Goal: Transaction & Acquisition: Purchase product/service

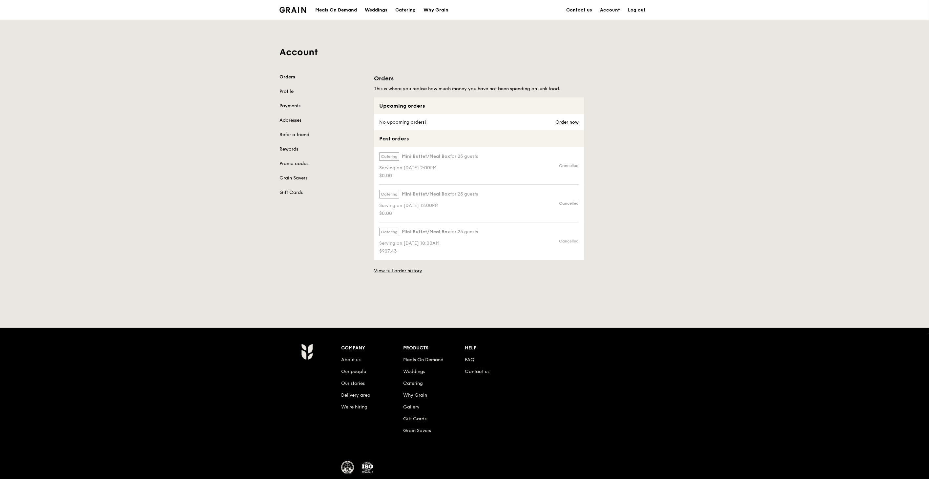
click at [333, 11] on div "Meals On Demand" at bounding box center [336, 10] width 42 height 20
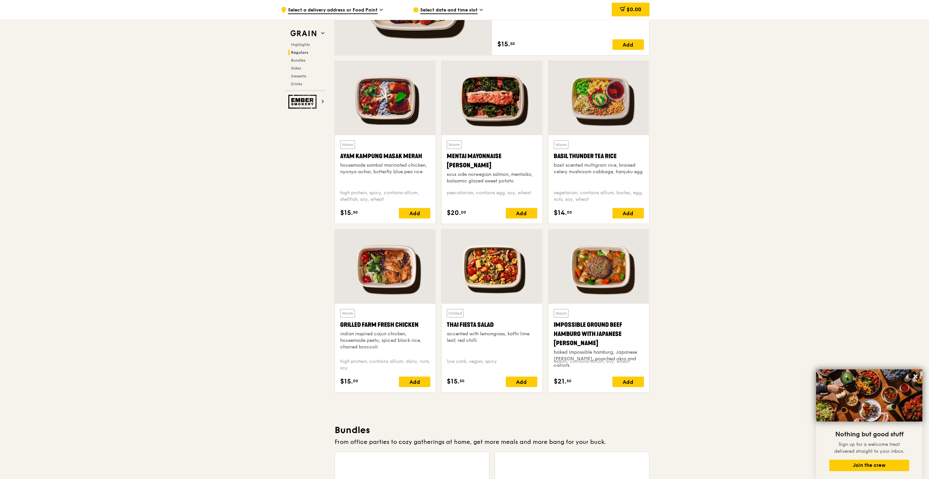
scroll to position [547, 0]
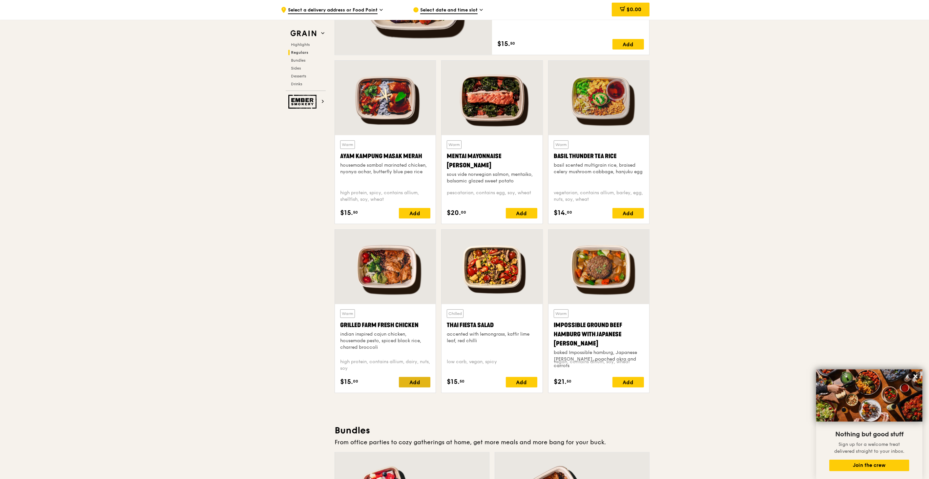
click at [414, 383] on div "Add" at bounding box center [414, 382] width 31 height 10
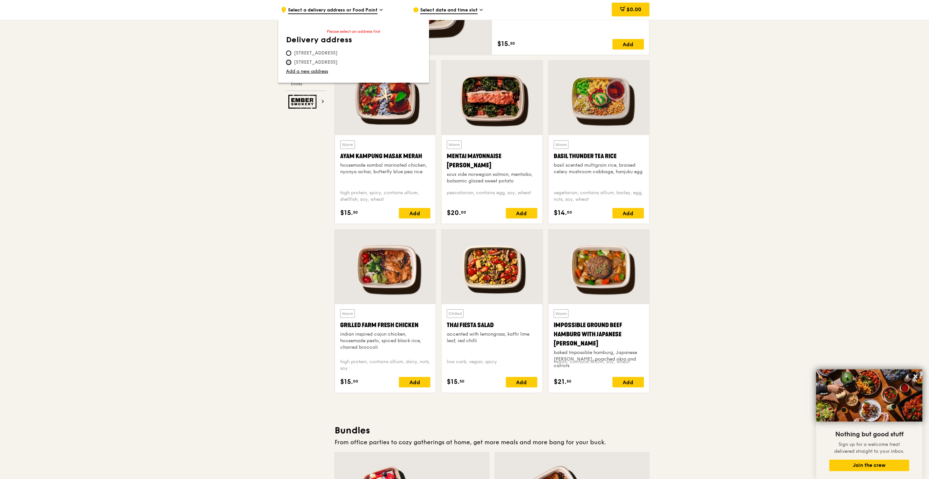
click at [290, 62] on input "[STREET_ADDRESS]" at bounding box center [288, 62] width 5 height 5
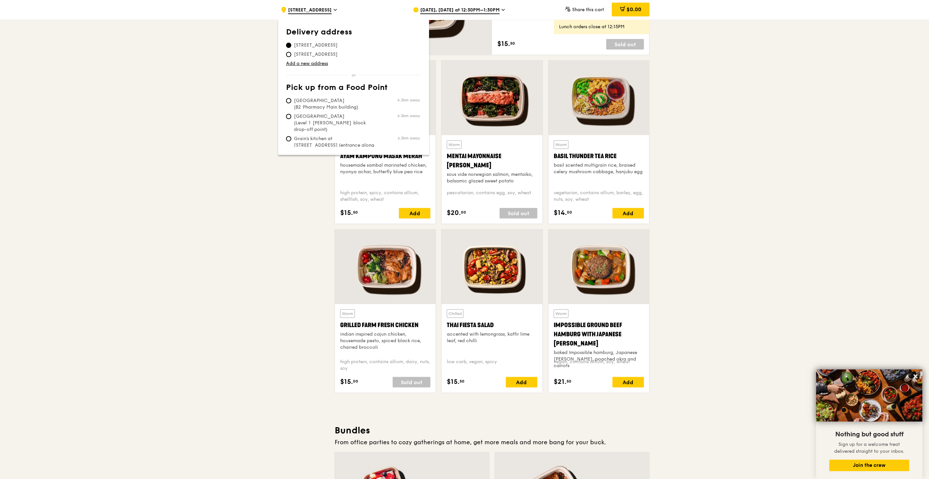
click at [458, 13] on span "[DATE], [DATE] at 12:30PM–1:30PM" at bounding box center [459, 10] width 79 height 7
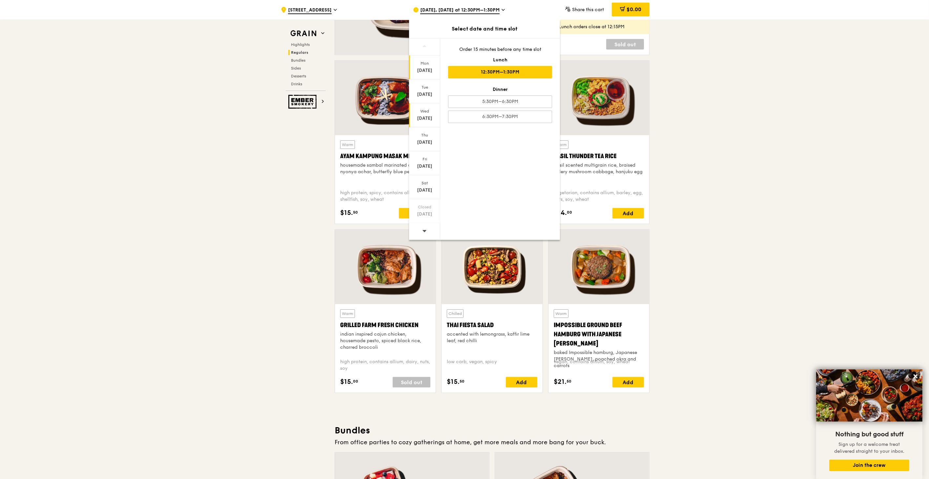
click at [422, 117] on div "[DATE]" at bounding box center [424, 118] width 29 height 7
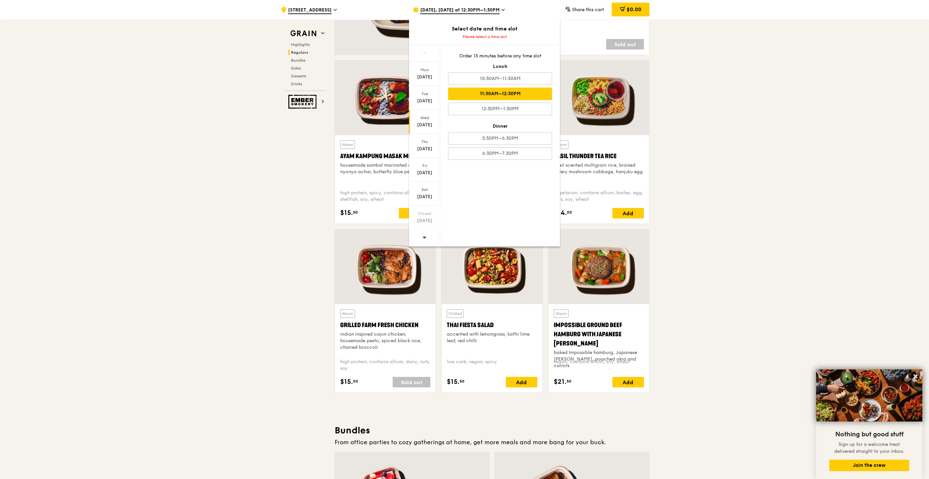
click at [490, 94] on div "11:30AM–12:30PM" at bounding box center [500, 94] width 104 height 12
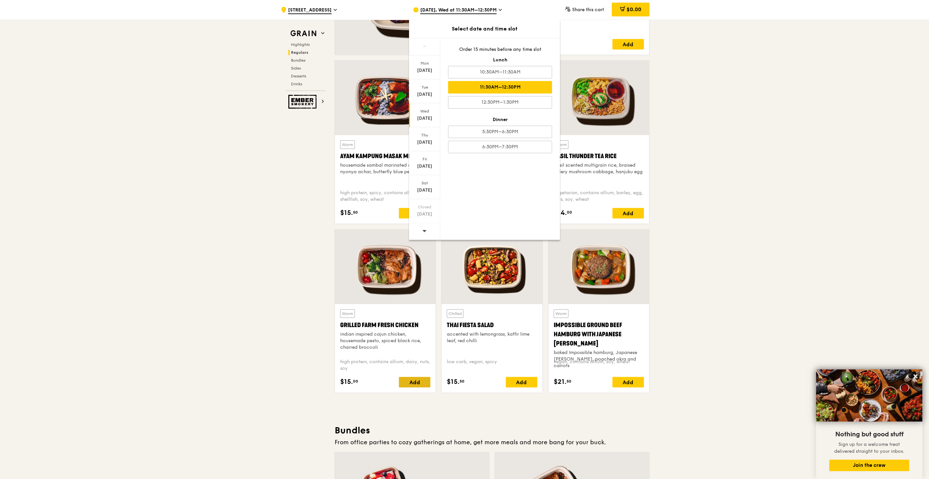
click at [417, 382] on div "Add" at bounding box center [414, 382] width 31 height 10
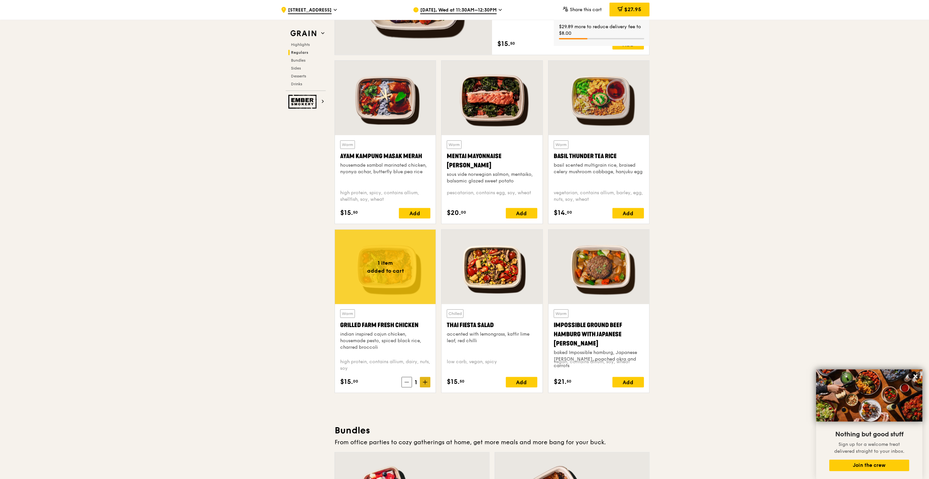
click at [423, 383] on icon at bounding box center [425, 382] width 5 height 5
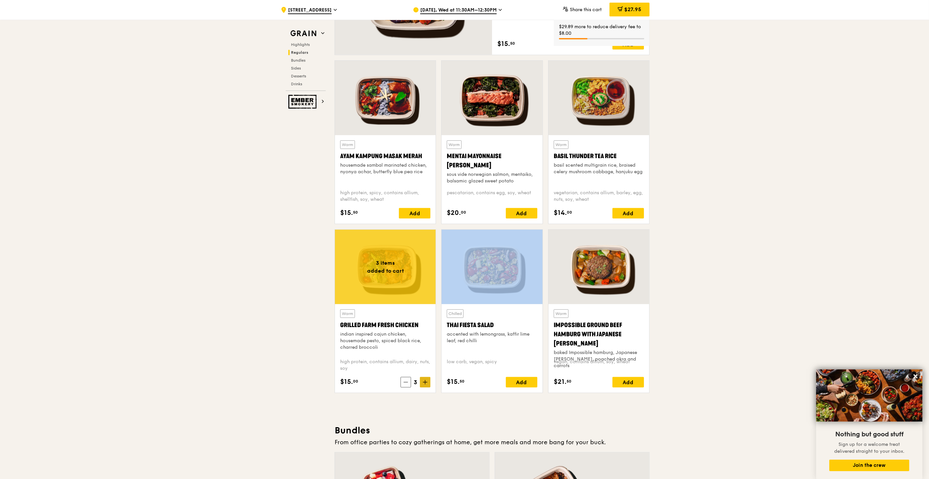
click at [423, 383] on icon at bounding box center [425, 382] width 5 height 5
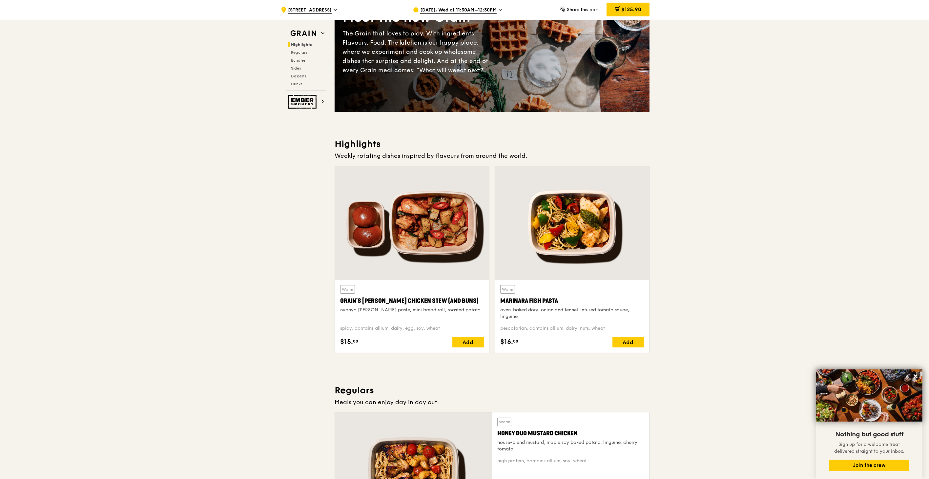
scroll to position [73, 0]
click at [300, 53] on span "Regulars" at bounding box center [299, 52] width 17 height 5
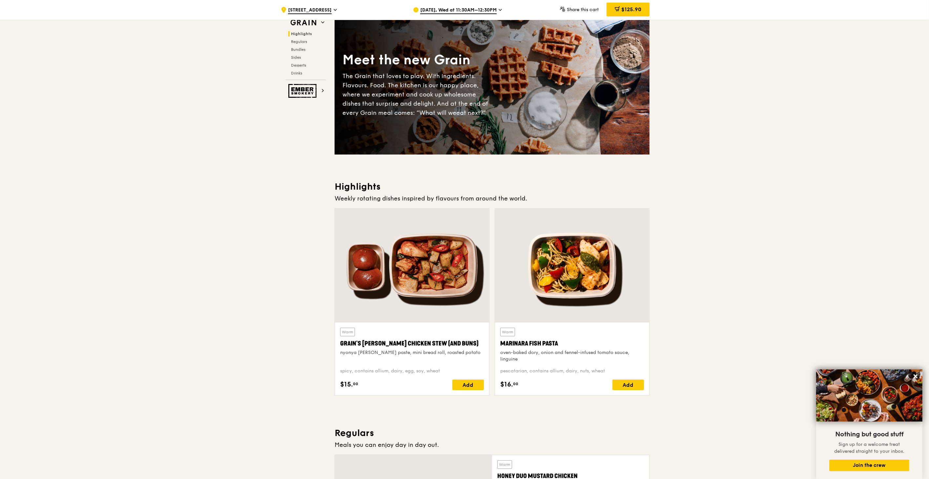
scroll to position [0, 0]
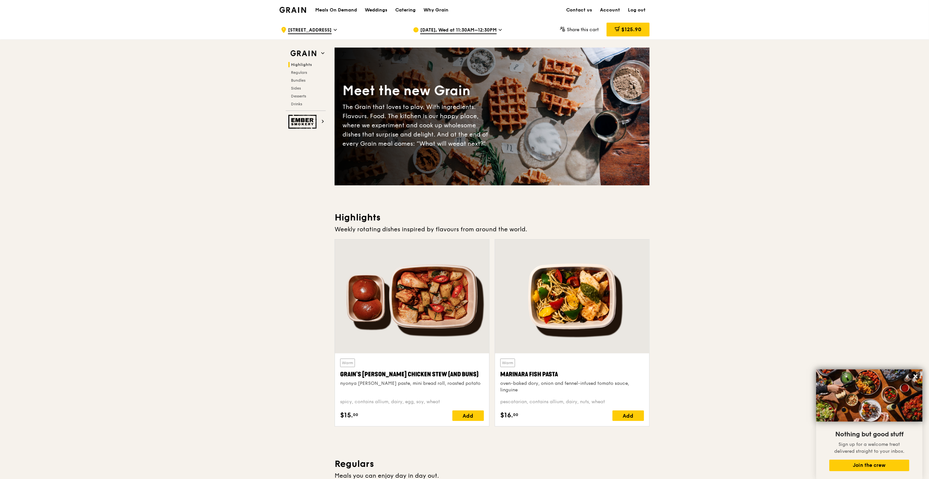
click at [294, 11] on img at bounding box center [293, 10] width 27 height 6
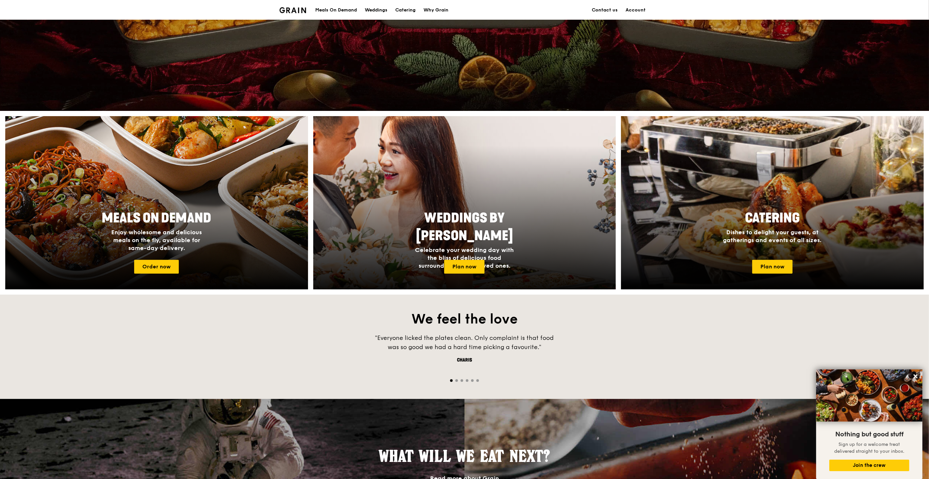
scroll to position [146, 0]
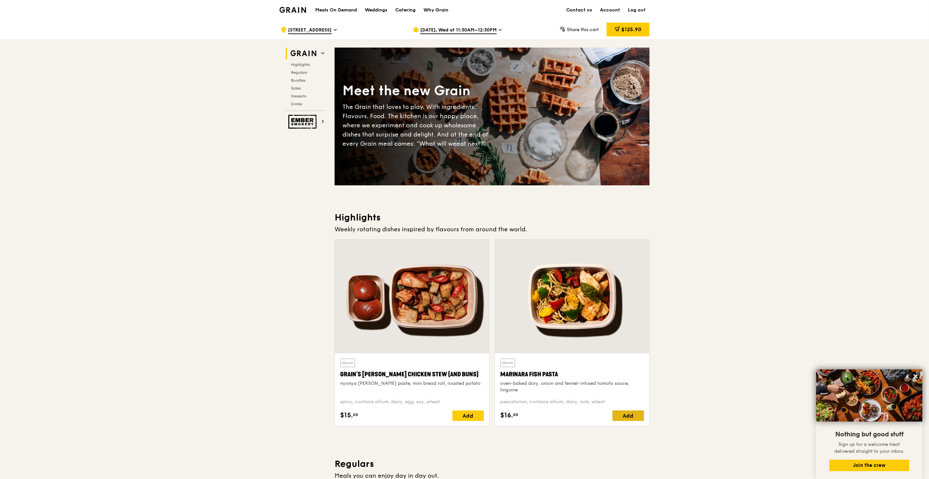
click at [631, 417] on div "Add" at bounding box center [628, 415] width 31 height 10
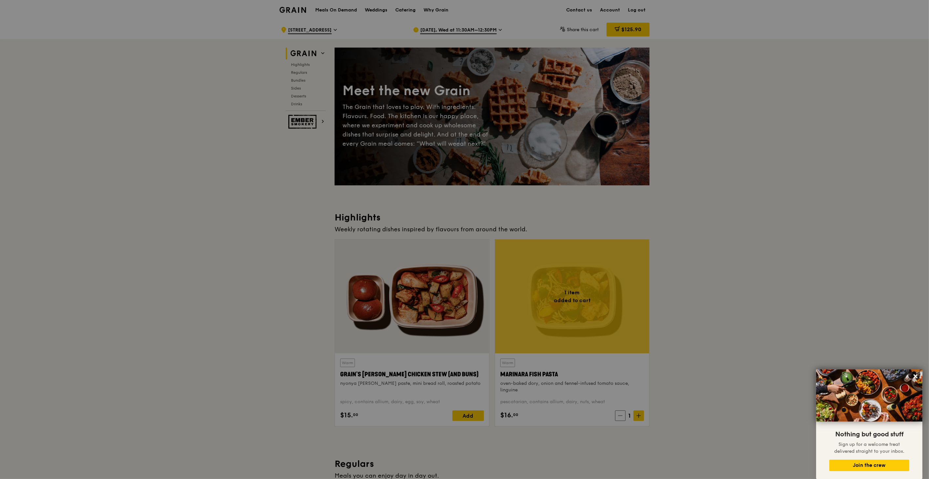
click at [636, 415] on div at bounding box center [464, 239] width 929 height 479
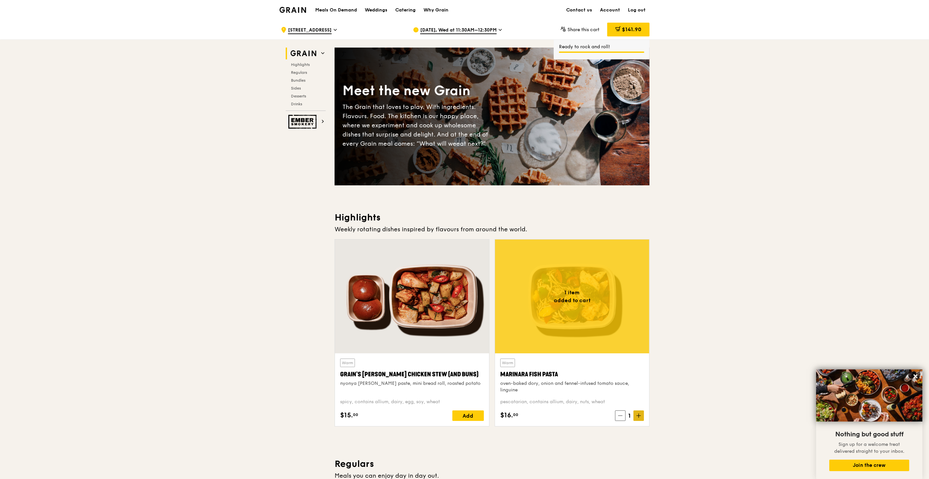
click at [639, 416] on icon at bounding box center [639, 416] width 4 height 0
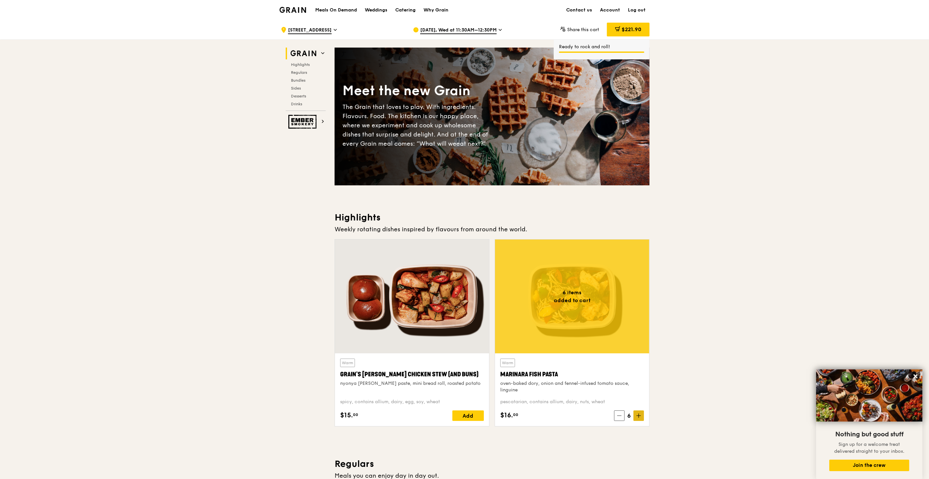
click at [639, 416] on icon at bounding box center [639, 416] width 4 height 0
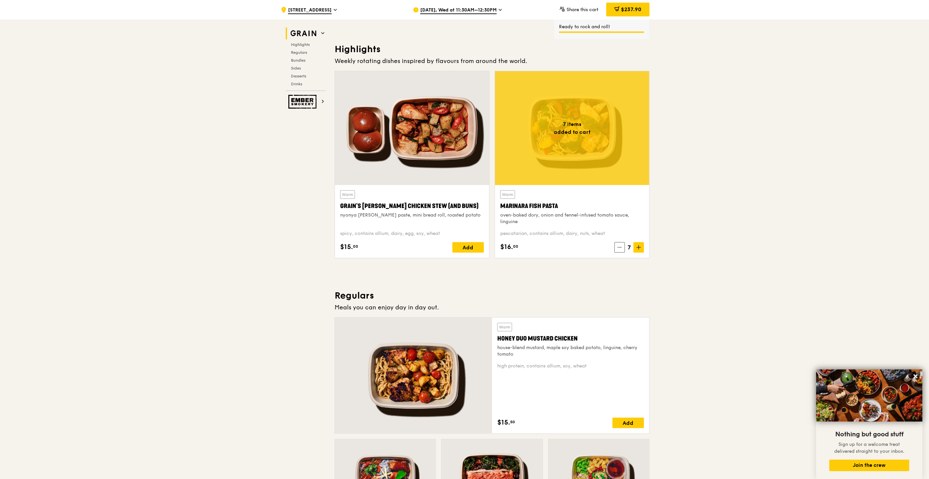
scroll to position [182, 0]
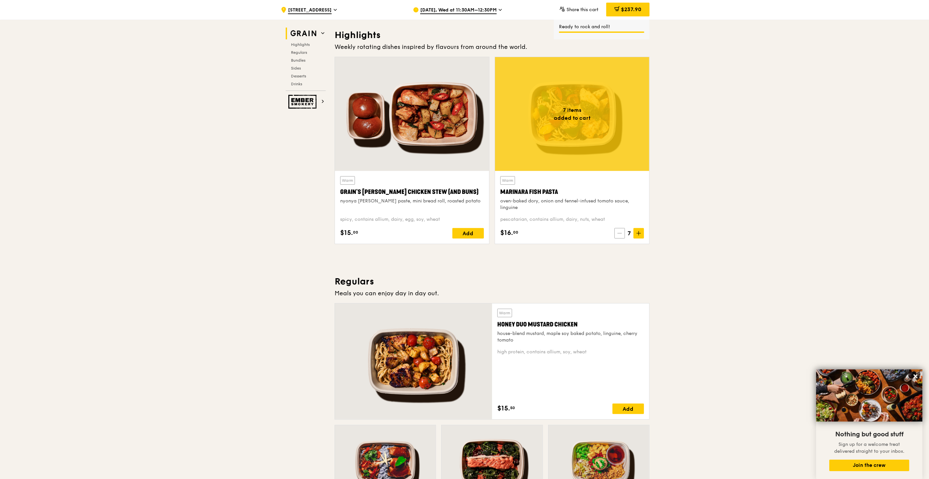
click at [618, 234] on icon at bounding box center [619, 233] width 5 height 5
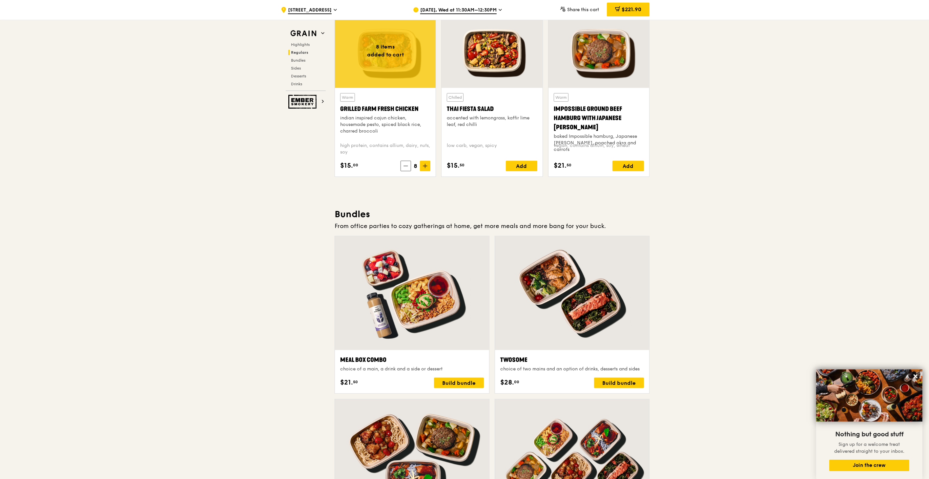
scroll to position [690, 0]
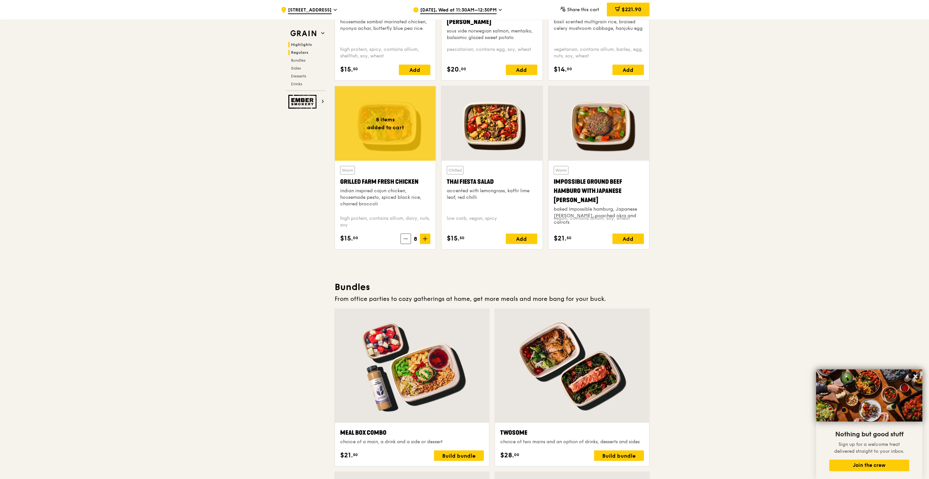
click at [301, 46] on span "Highlights" at bounding box center [301, 44] width 21 height 5
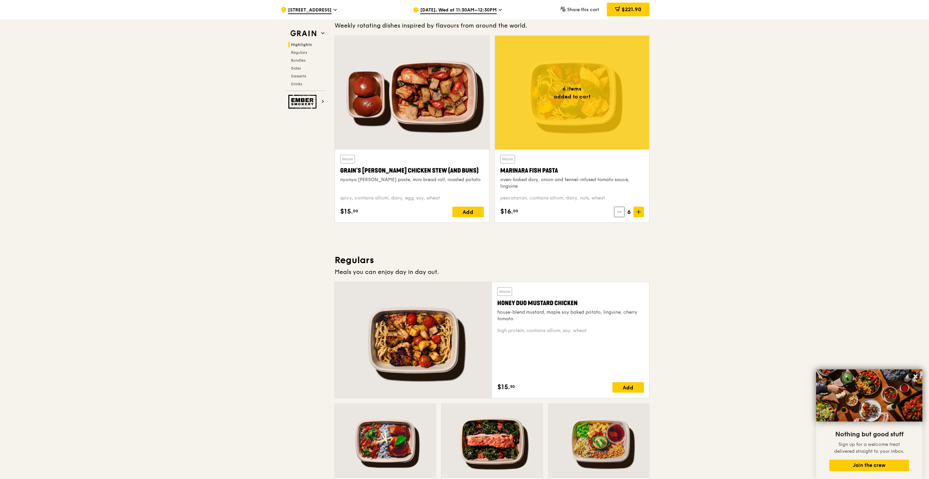
scroll to position [185, 0]
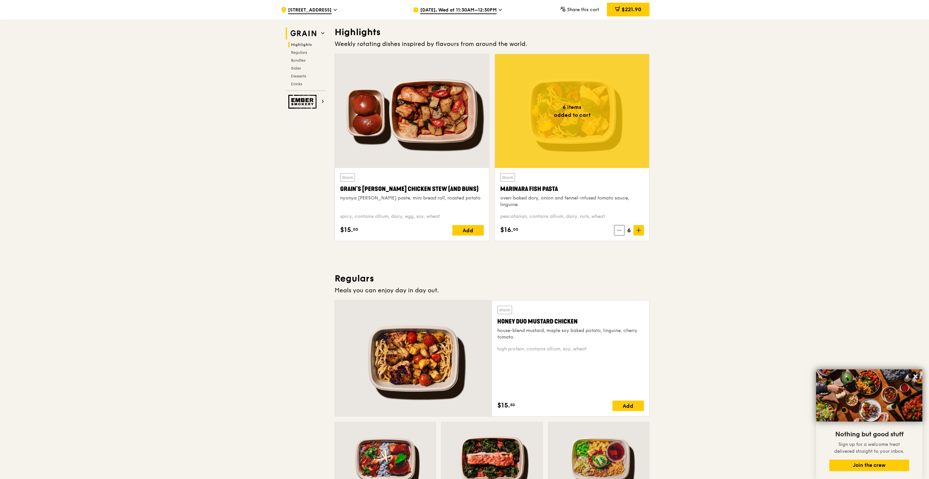
click at [321, 35] on span at bounding box center [322, 34] width 3 height 6
click at [322, 33] on icon at bounding box center [322, 32] width 3 height 3
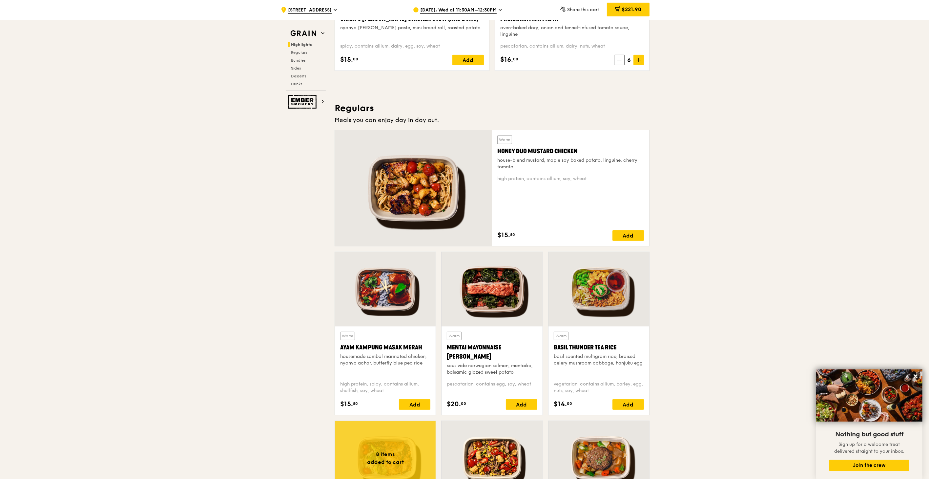
scroll to position [367, 0]
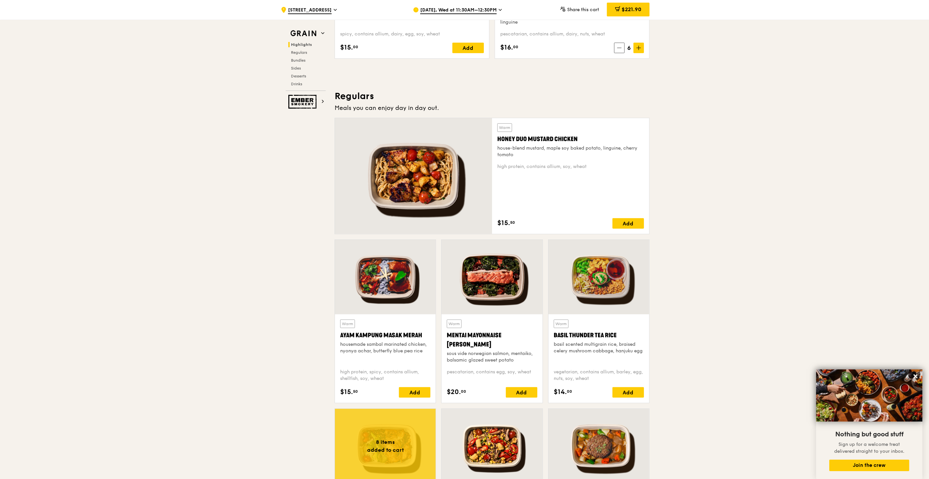
click at [616, 290] on div at bounding box center [599, 277] width 101 height 74
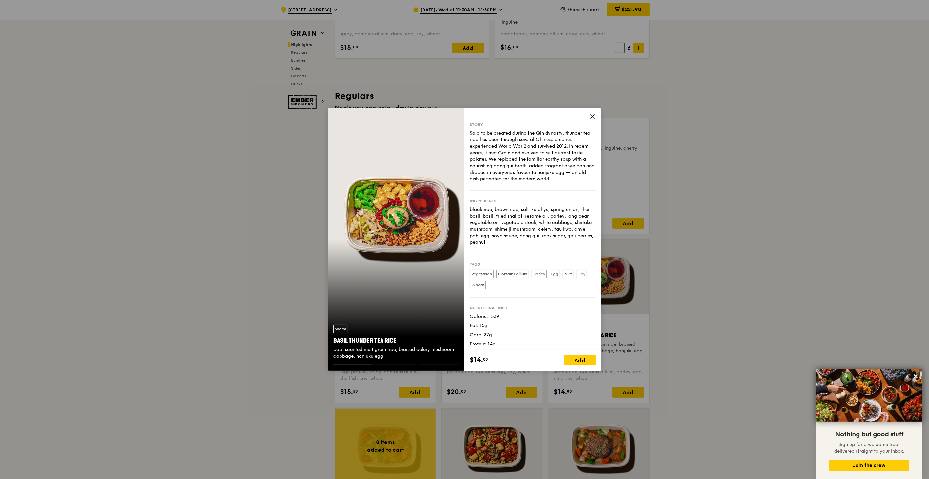
click at [593, 117] on icon at bounding box center [593, 117] width 6 height 6
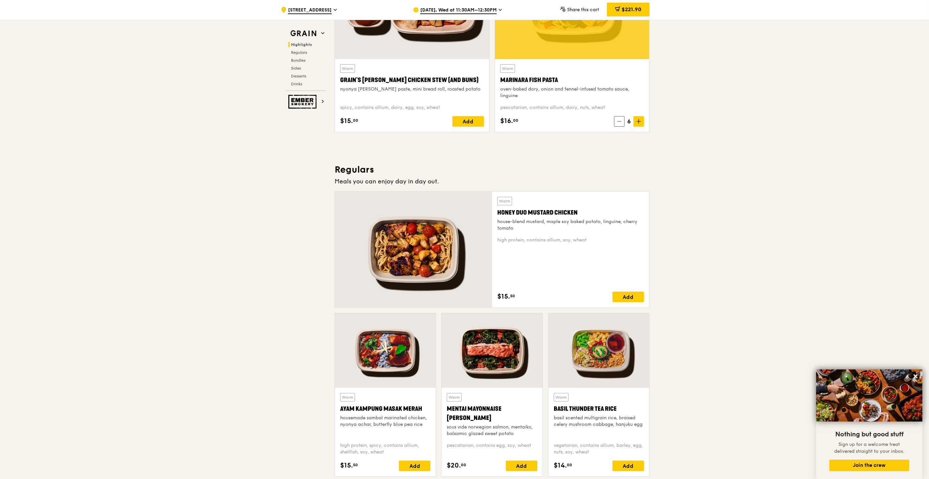
scroll to position [328, 0]
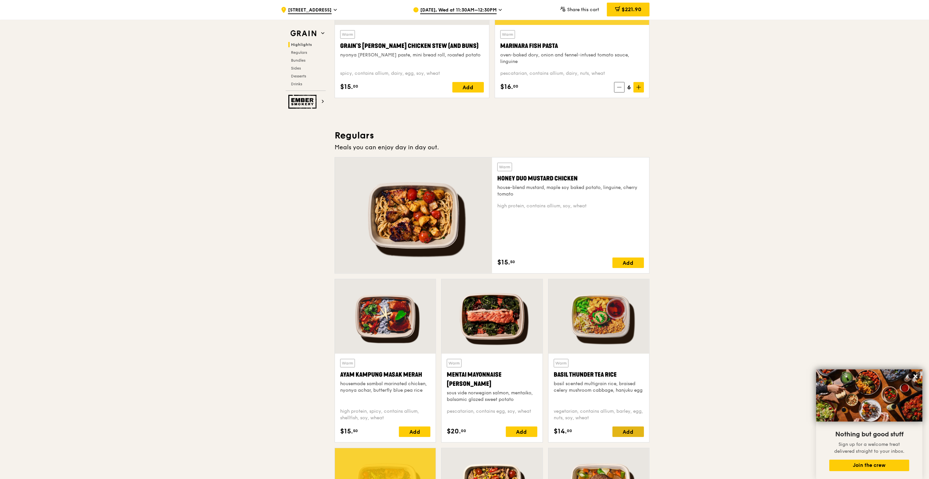
click at [624, 431] on div "Add" at bounding box center [628, 432] width 31 height 10
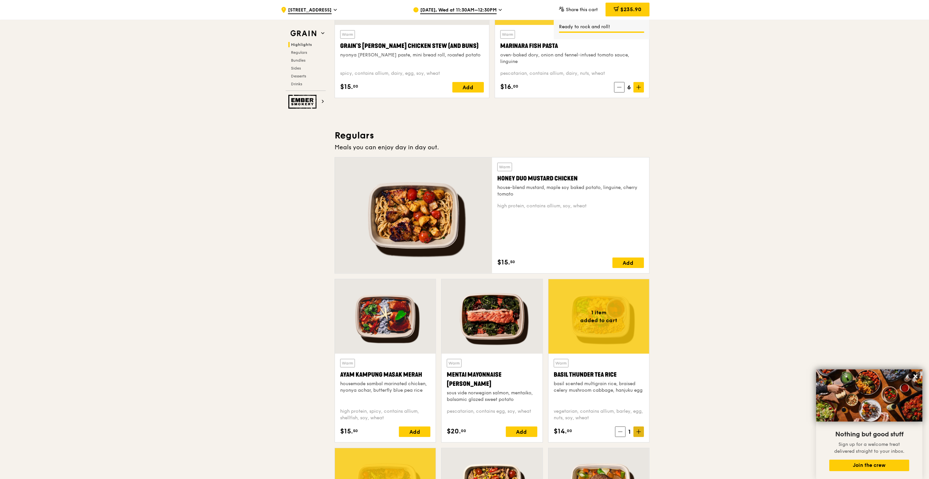
click at [635, 432] on span at bounding box center [639, 432] width 10 height 10
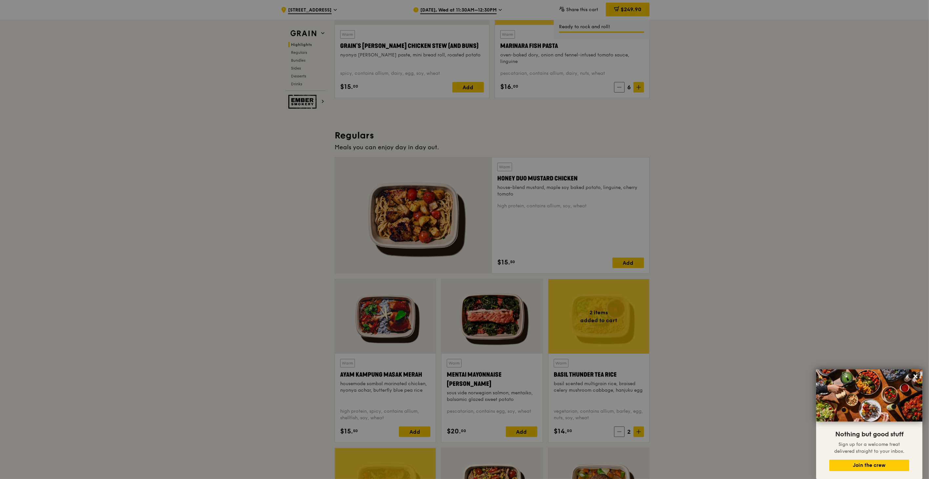
type input "2"
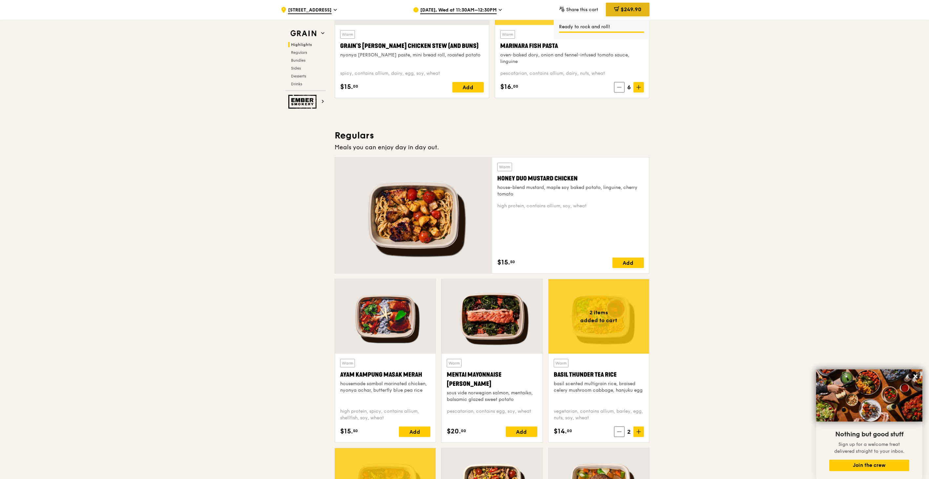
click at [637, 10] on span "$249.90" at bounding box center [631, 9] width 21 height 6
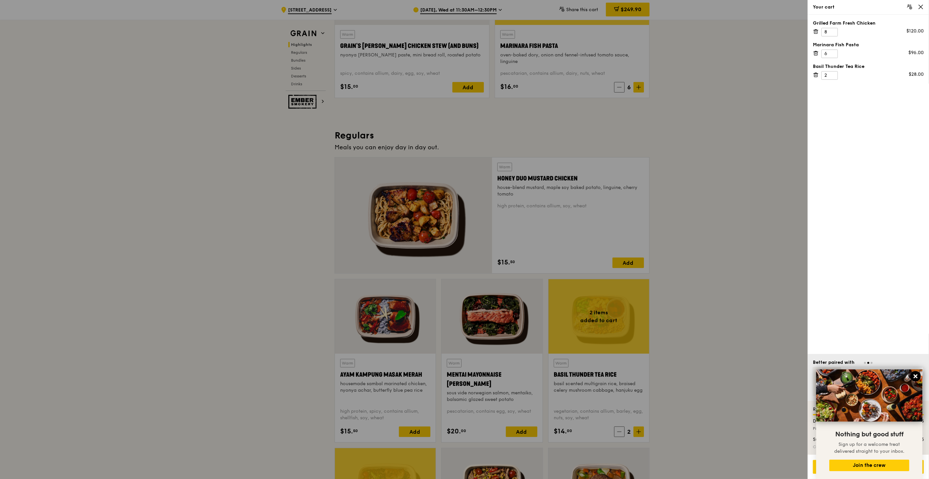
click at [914, 375] on icon at bounding box center [916, 376] width 4 height 4
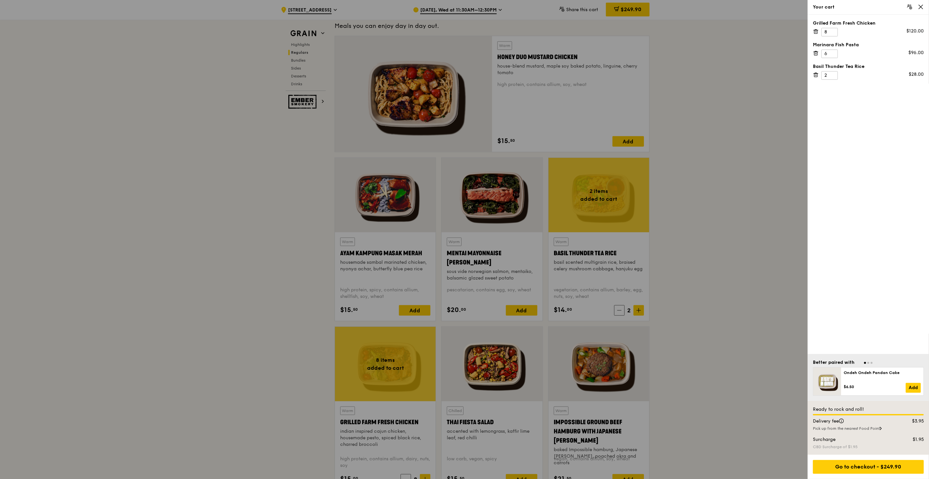
scroll to position [510, 0]
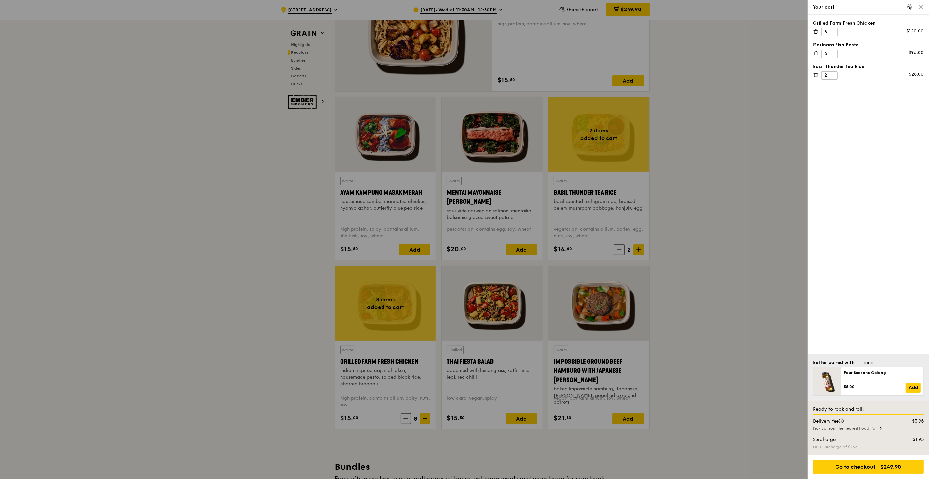
drag, startPoint x: 419, startPoint y: 363, endPoint x: 346, endPoint y: 363, distance: 72.8
click at [346, 363] on div at bounding box center [464, 239] width 929 height 479
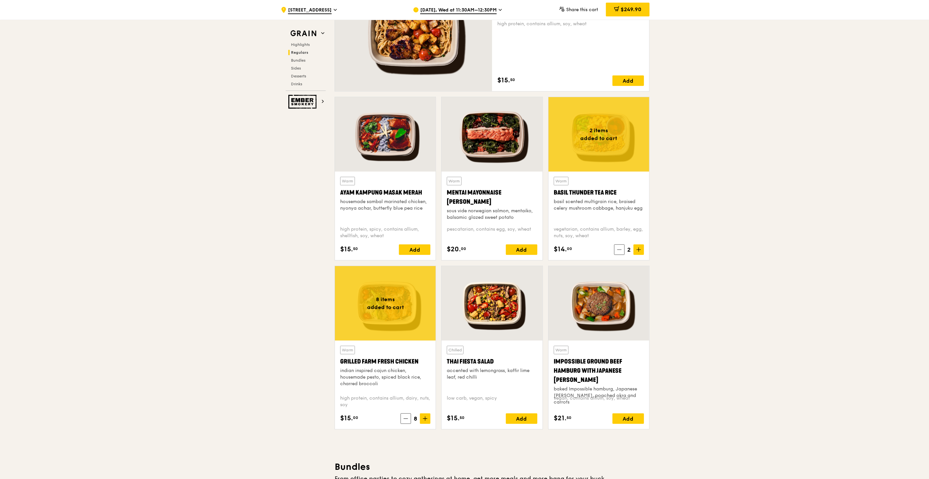
drag, startPoint x: 339, startPoint y: 362, endPoint x: 418, endPoint y: 362, distance: 79.1
click at [418, 362] on div "Warm Grilled Farm Fresh Chicken indian inspired cajun chicken, housemade pesto,…" at bounding box center [385, 385] width 101 height 89
copy div "Grilled Farm Fresh Chicken"
